Goal: Information Seeking & Learning: Check status

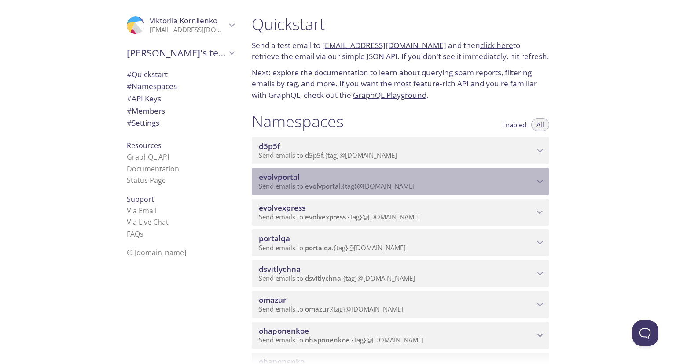
click at [365, 190] on span "Send emails to evolvportal . {tag} @[DOMAIN_NAME]" at bounding box center [337, 185] width 156 height 9
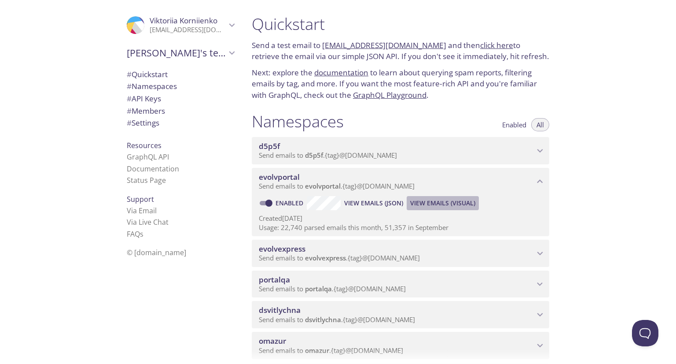
click at [447, 208] on span "View Emails (Visual)" at bounding box center [442, 203] width 65 height 11
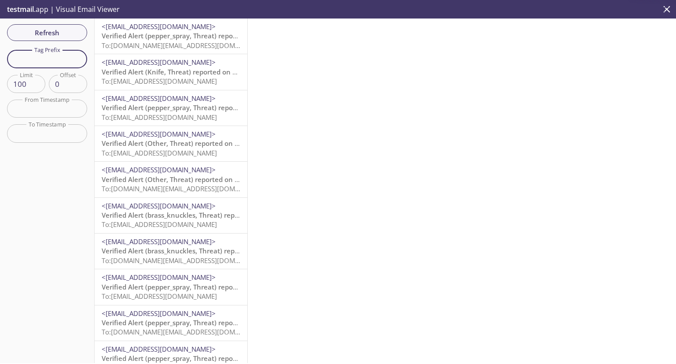
click at [50, 55] on input "text" at bounding box center [47, 59] width 80 height 18
type input "vkcus"
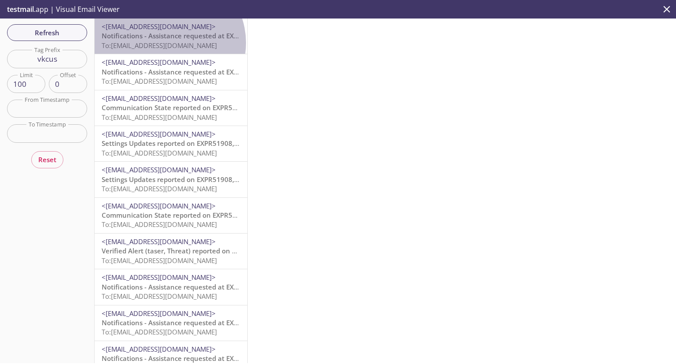
click at [168, 43] on span "To: [EMAIL_ADDRESS][DOMAIN_NAME]" at bounding box center [159, 45] width 115 height 9
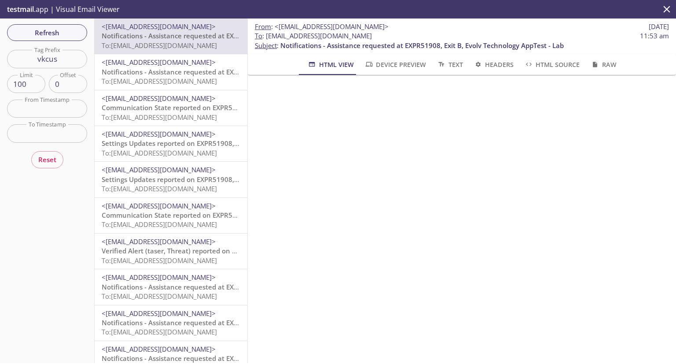
click at [289, 113] on div at bounding box center [462, 96] width 428 height 43
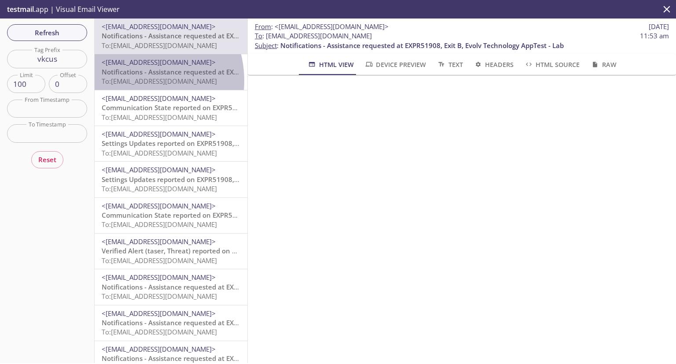
click at [132, 81] on span "To: [EMAIL_ADDRESS][DOMAIN_NAME]" at bounding box center [159, 81] width 115 height 9
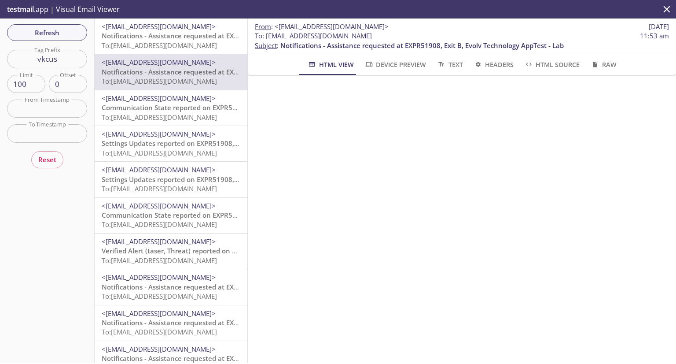
click at [69, 23] on div "Refresh Filters Tag Prefix vkcus Tag Prefix Limit 100 Limit Offset 0 Offset Fro…" at bounding box center [47, 190] width 95 height 344
click at [69, 27] on span "Refresh" at bounding box center [47, 32] width 66 height 11
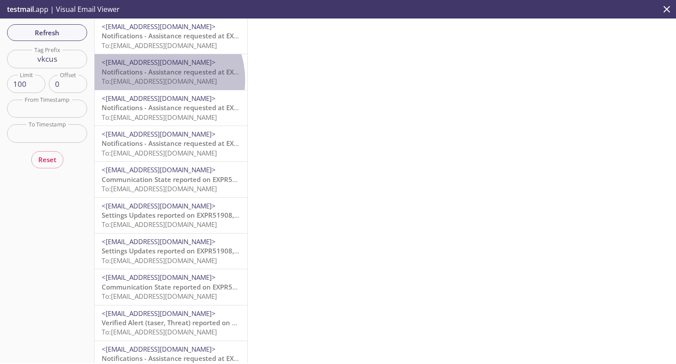
click at [155, 80] on span "To: [EMAIL_ADDRESS][DOMAIN_NAME]" at bounding box center [159, 81] width 115 height 9
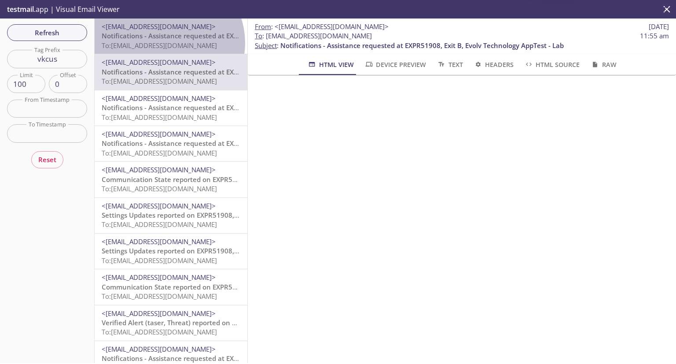
click at [166, 43] on span "To: [EMAIL_ADDRESS][DOMAIN_NAME]" at bounding box center [159, 45] width 115 height 9
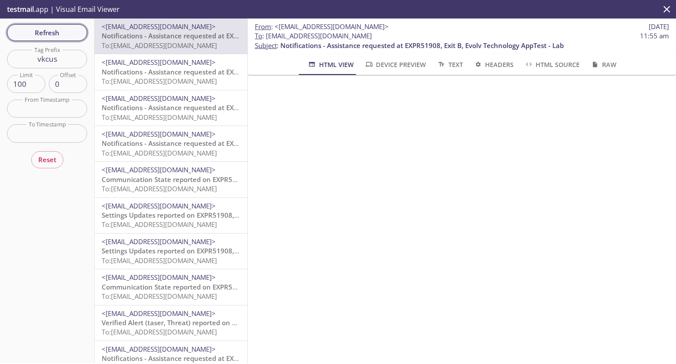
click at [65, 38] on button "Refresh" at bounding box center [47, 32] width 80 height 17
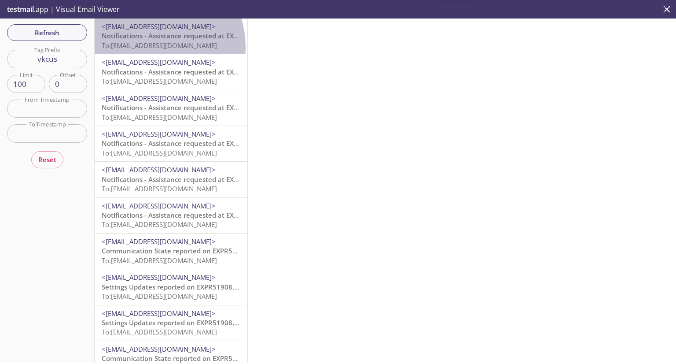
click at [142, 48] on span "To: [EMAIL_ADDRESS][DOMAIN_NAME]" at bounding box center [159, 45] width 115 height 9
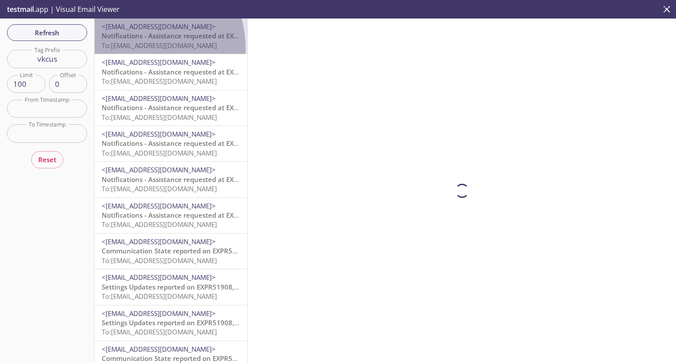
click at [142, 48] on span "To: [EMAIL_ADDRESS][DOMAIN_NAME]" at bounding box center [159, 45] width 115 height 9
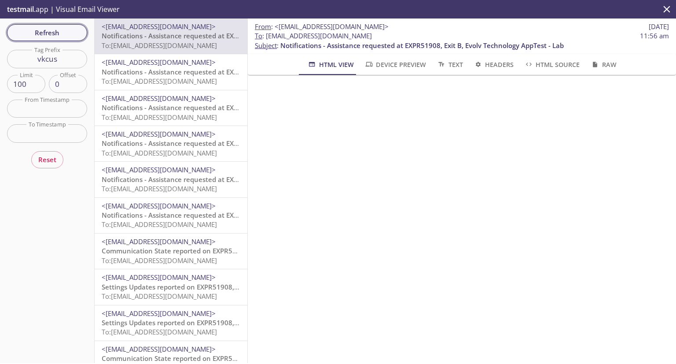
click at [60, 39] on button "Refresh" at bounding box center [47, 32] width 80 height 17
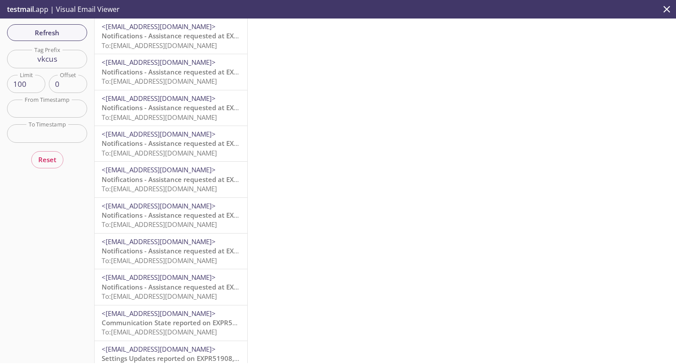
click at [169, 41] on span "To: [EMAIL_ADDRESS][DOMAIN_NAME]" at bounding box center [159, 45] width 115 height 9
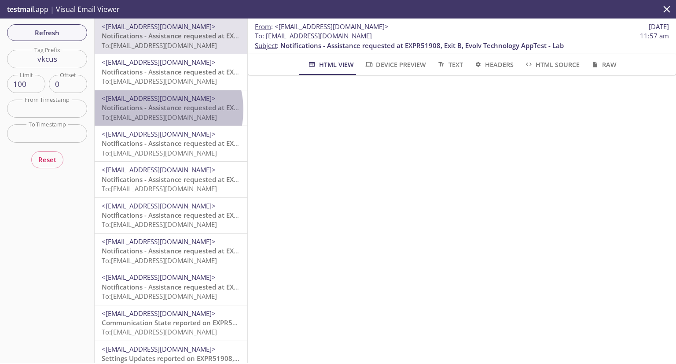
click at [155, 110] on span "Notifications - Assistance requested at EXPR51908, Exit B, Evolv Technology App…" at bounding box center [244, 107] width 284 height 9
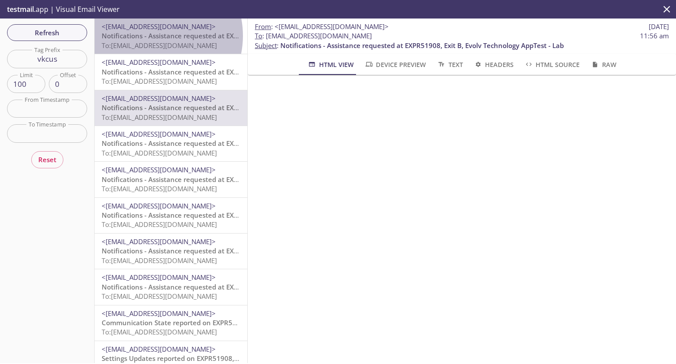
click at [152, 36] on span "Notifications - Assistance requested at EXPR51908, Exit B, Evolv Technology App…" at bounding box center [244, 35] width 284 height 9
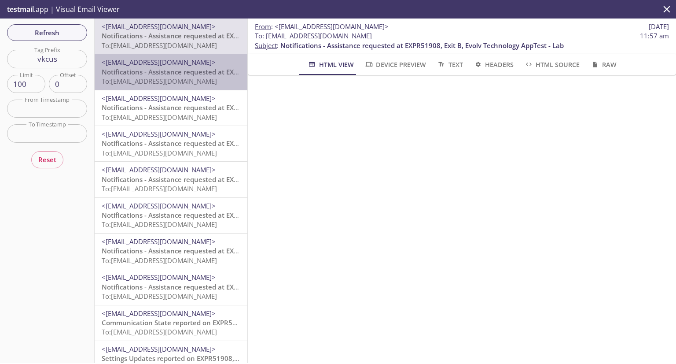
click at [191, 82] on span "To: [EMAIL_ADDRESS][DOMAIN_NAME]" at bounding box center [159, 81] width 115 height 9
